Goal: Check status: Check status

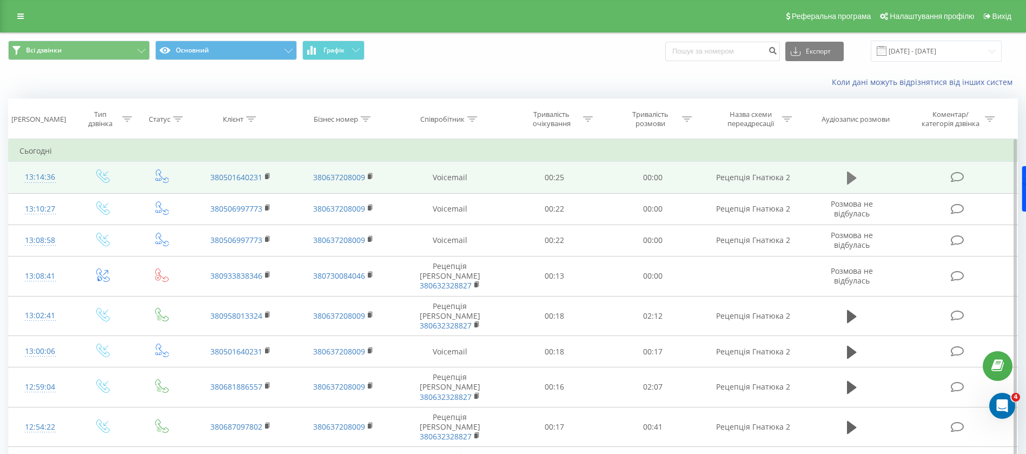
click at [853, 176] on icon at bounding box center [852, 177] width 10 height 13
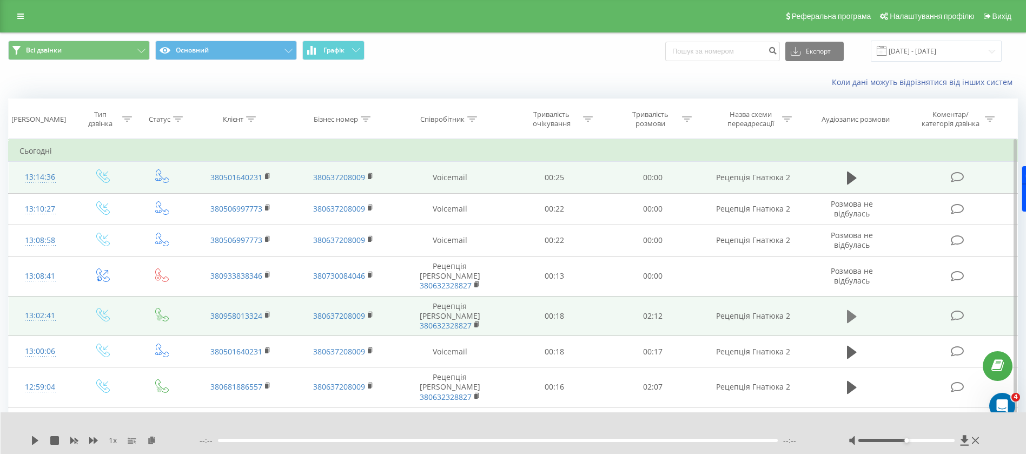
click at [852, 310] on icon at bounding box center [852, 316] width 10 height 13
click at [853, 309] on icon at bounding box center [852, 316] width 10 height 15
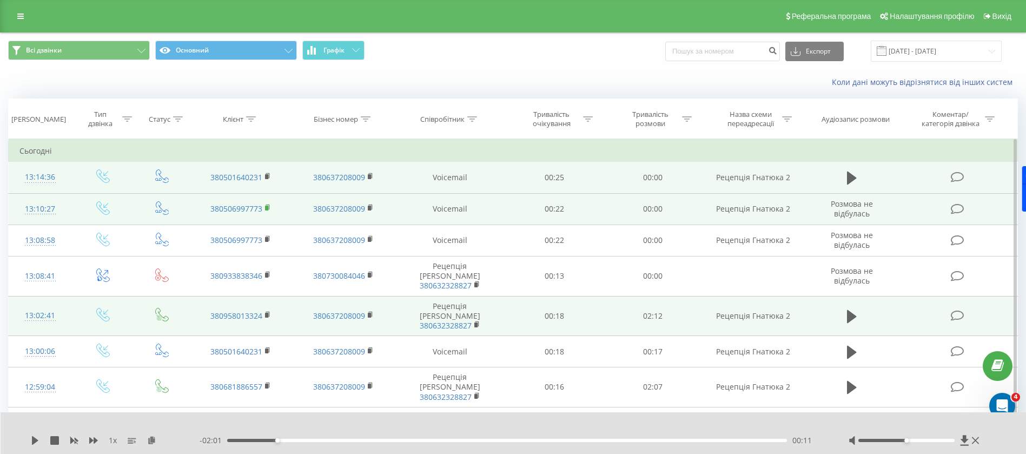
click at [268, 205] on icon at bounding box center [268, 208] width 6 height 8
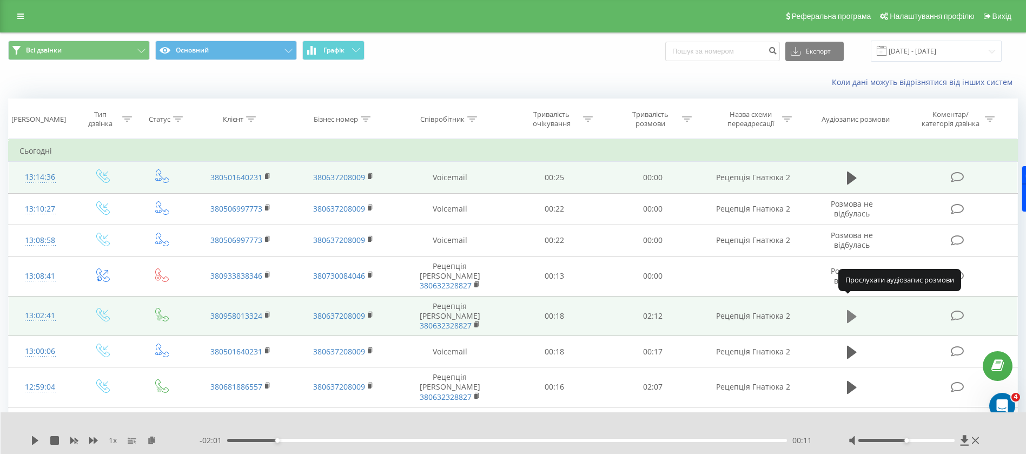
click at [852, 310] on icon at bounding box center [852, 316] width 10 height 13
click at [852, 309] on icon at bounding box center [852, 316] width 10 height 15
click at [848, 310] on icon at bounding box center [852, 316] width 10 height 13
click at [97, 440] on icon at bounding box center [93, 440] width 9 height 6
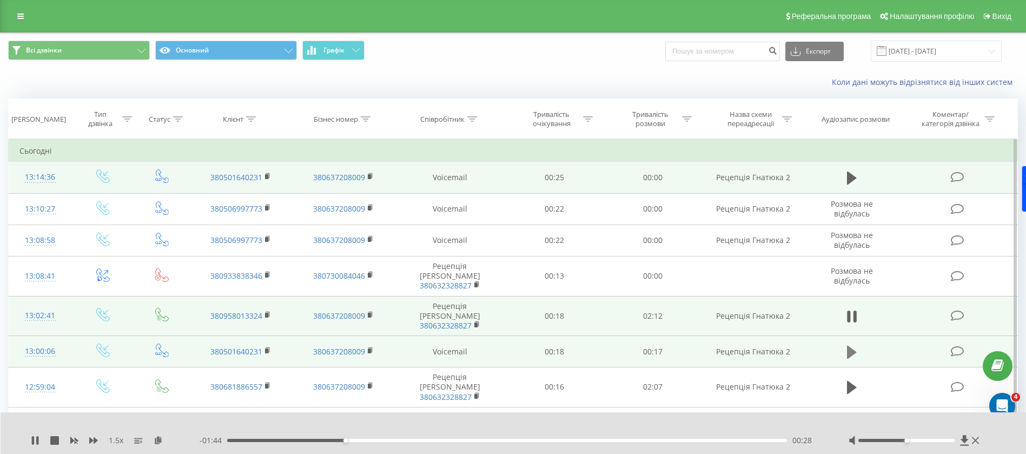
click at [853, 345] on icon at bounding box center [852, 352] width 10 height 15
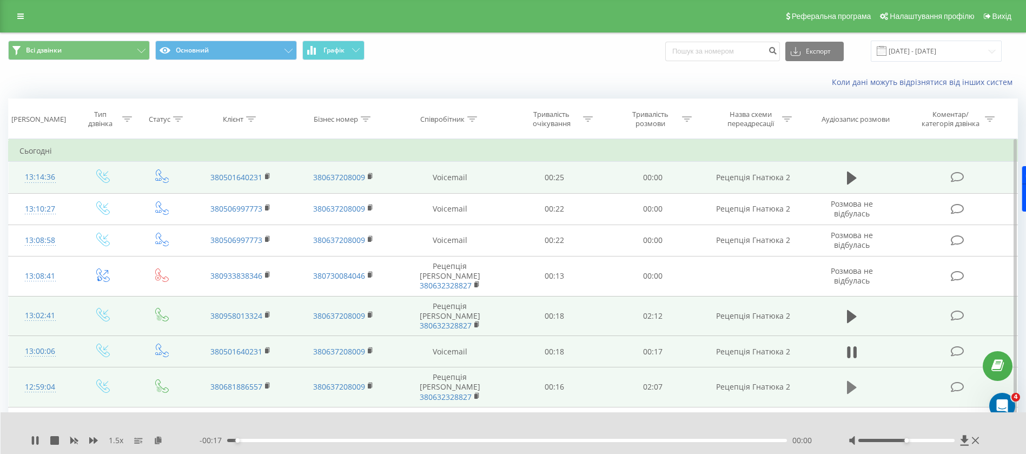
click at [857, 379] on button at bounding box center [852, 387] width 16 height 16
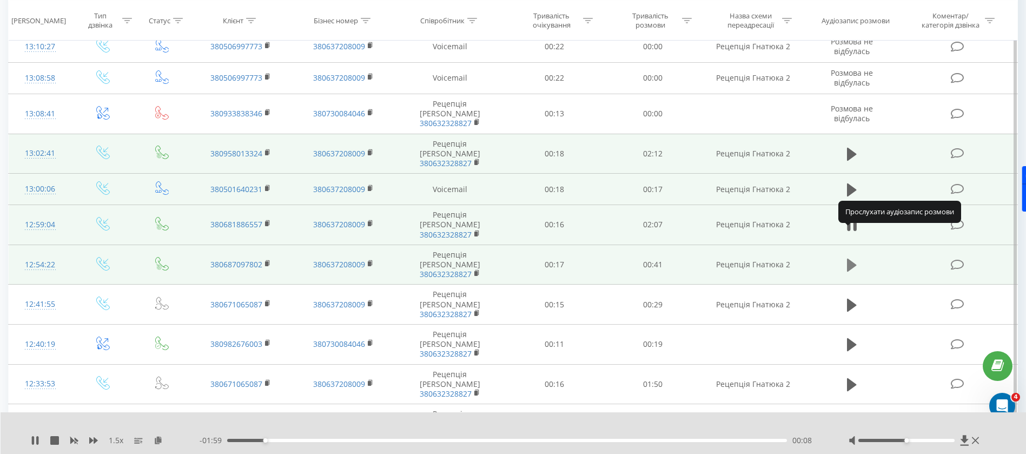
click at [854, 258] on icon at bounding box center [852, 265] width 10 height 15
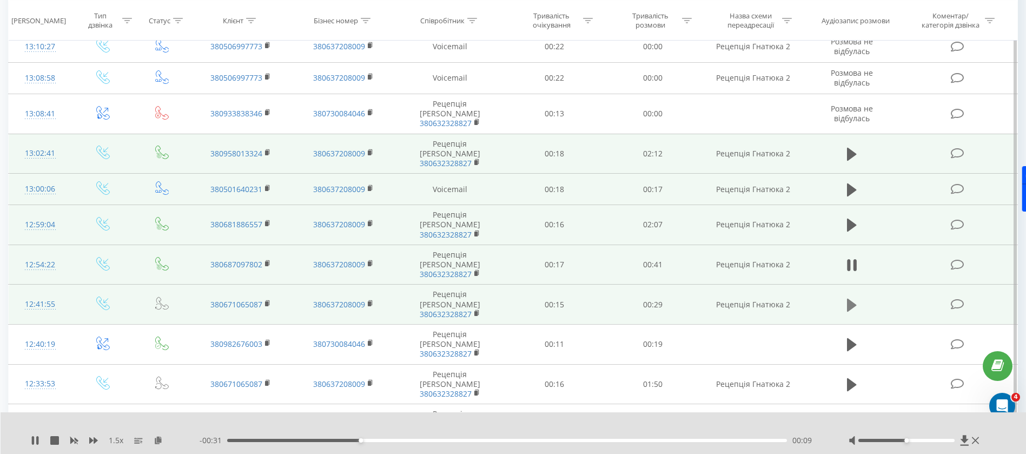
click at [853, 298] on icon at bounding box center [852, 304] width 10 height 13
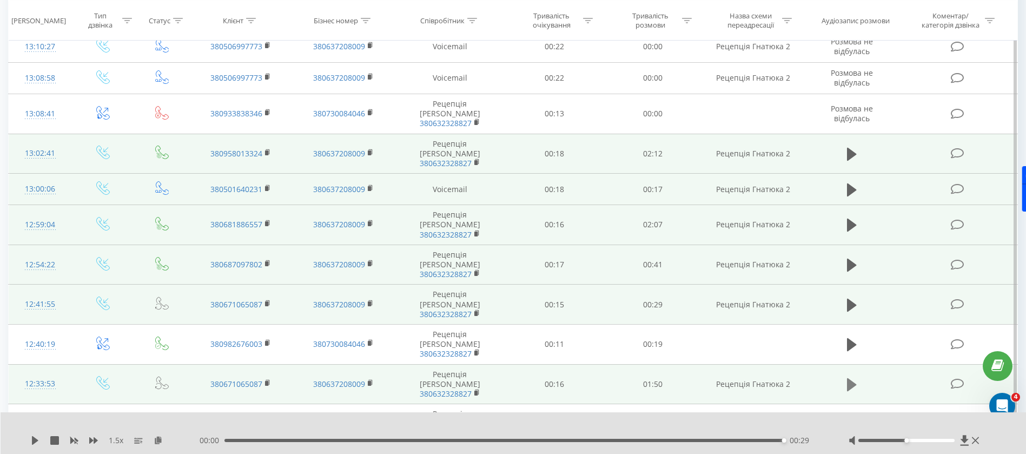
click at [853, 378] on icon at bounding box center [852, 384] width 10 height 13
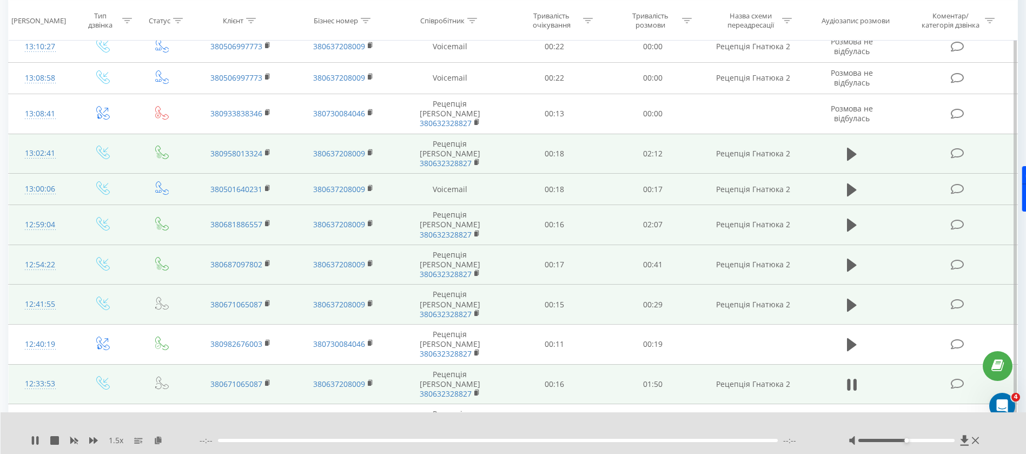
scroll to position [243, 0]
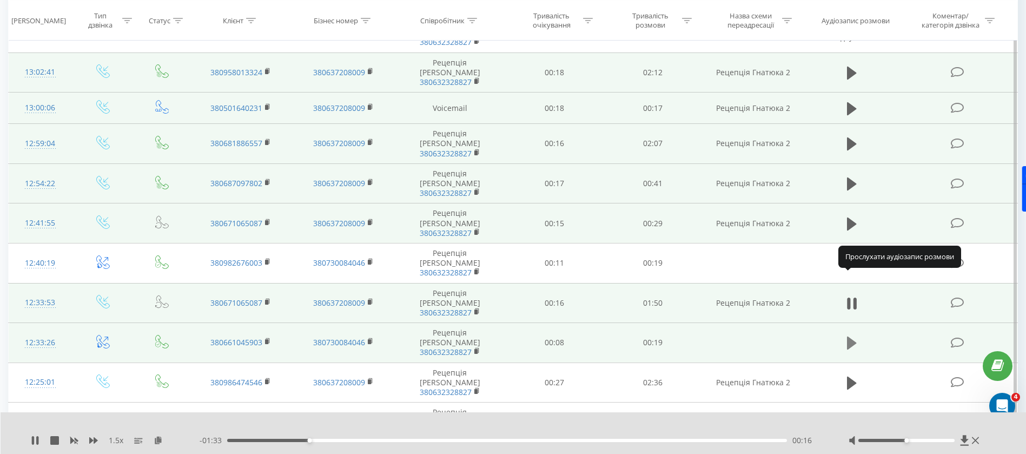
click at [855, 335] on icon at bounding box center [852, 342] width 10 height 15
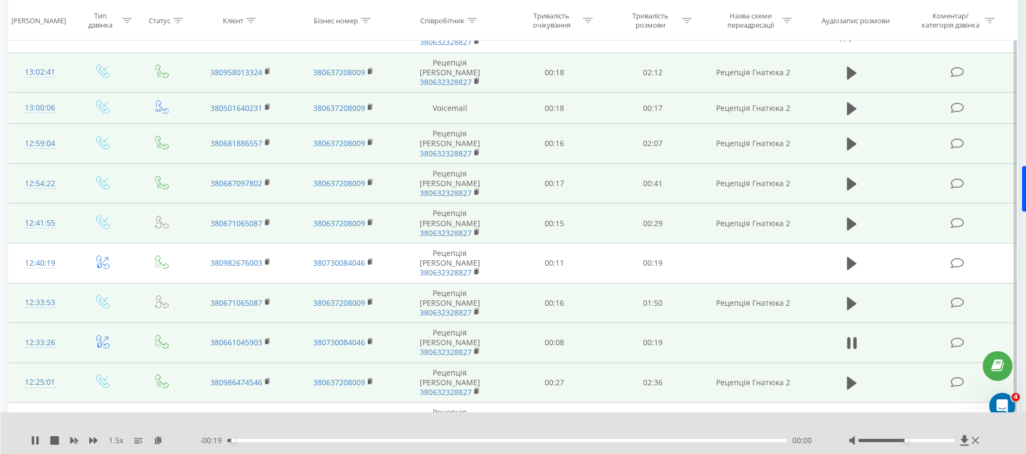
scroll to position [325, 0]
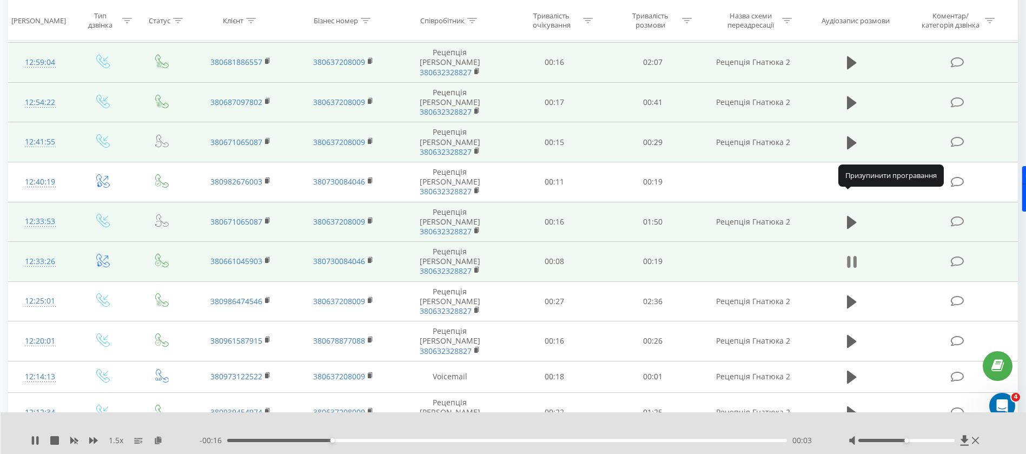
click at [857, 254] on button at bounding box center [852, 262] width 16 height 16
click at [840, 242] on td at bounding box center [851, 262] width 95 height 40
